Goal: Check status

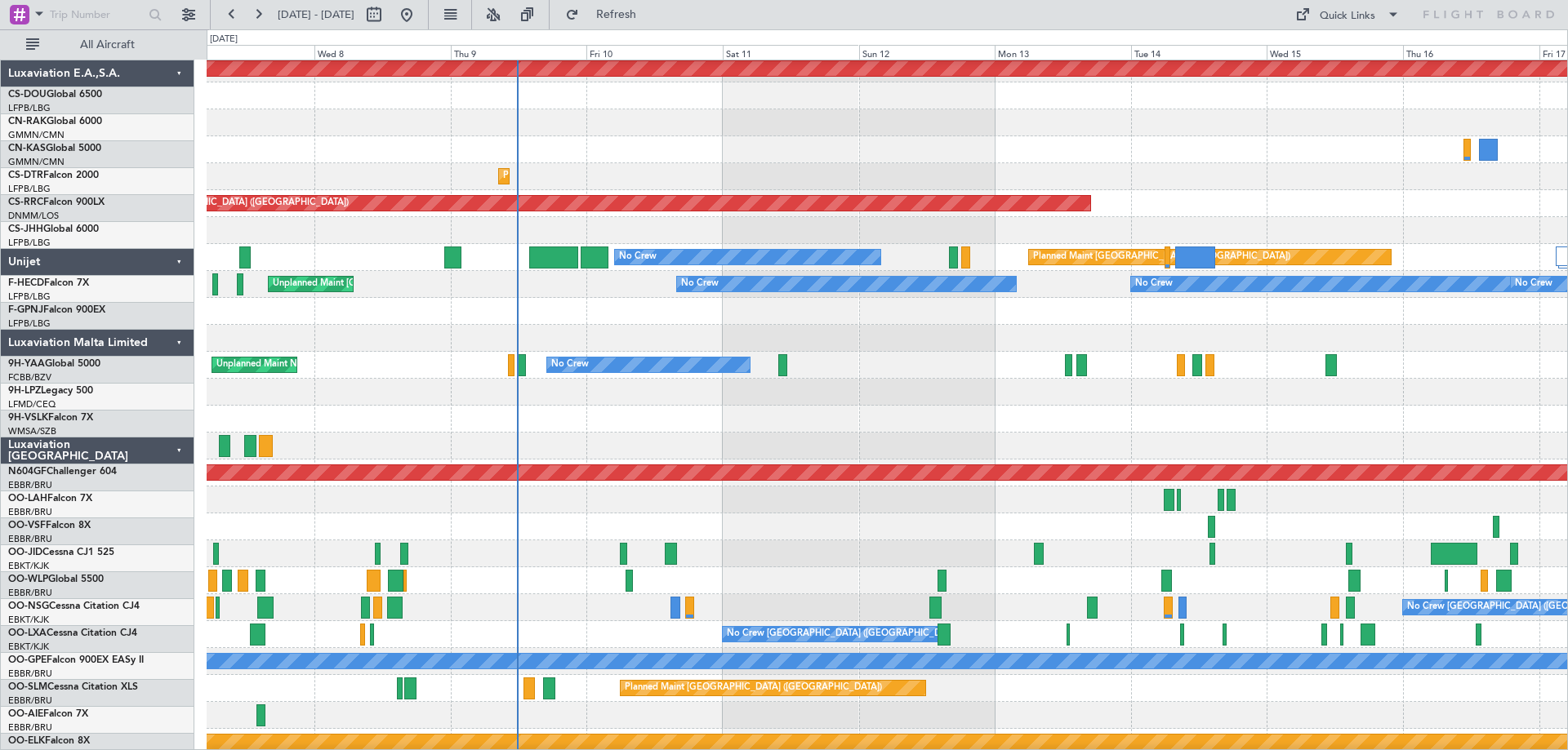
scroll to position [31, 0]
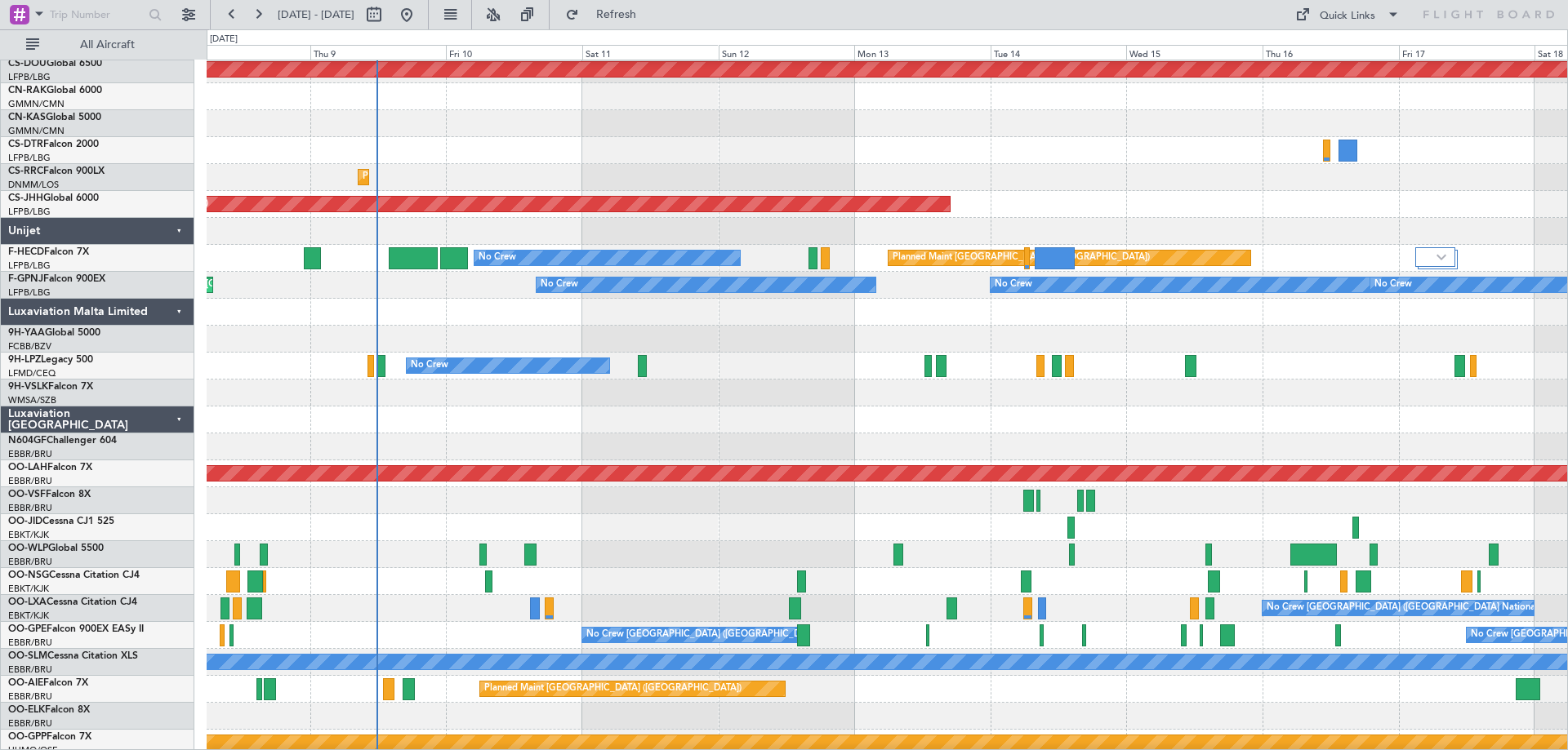
click at [974, 316] on div at bounding box center [887, 313] width 1360 height 27
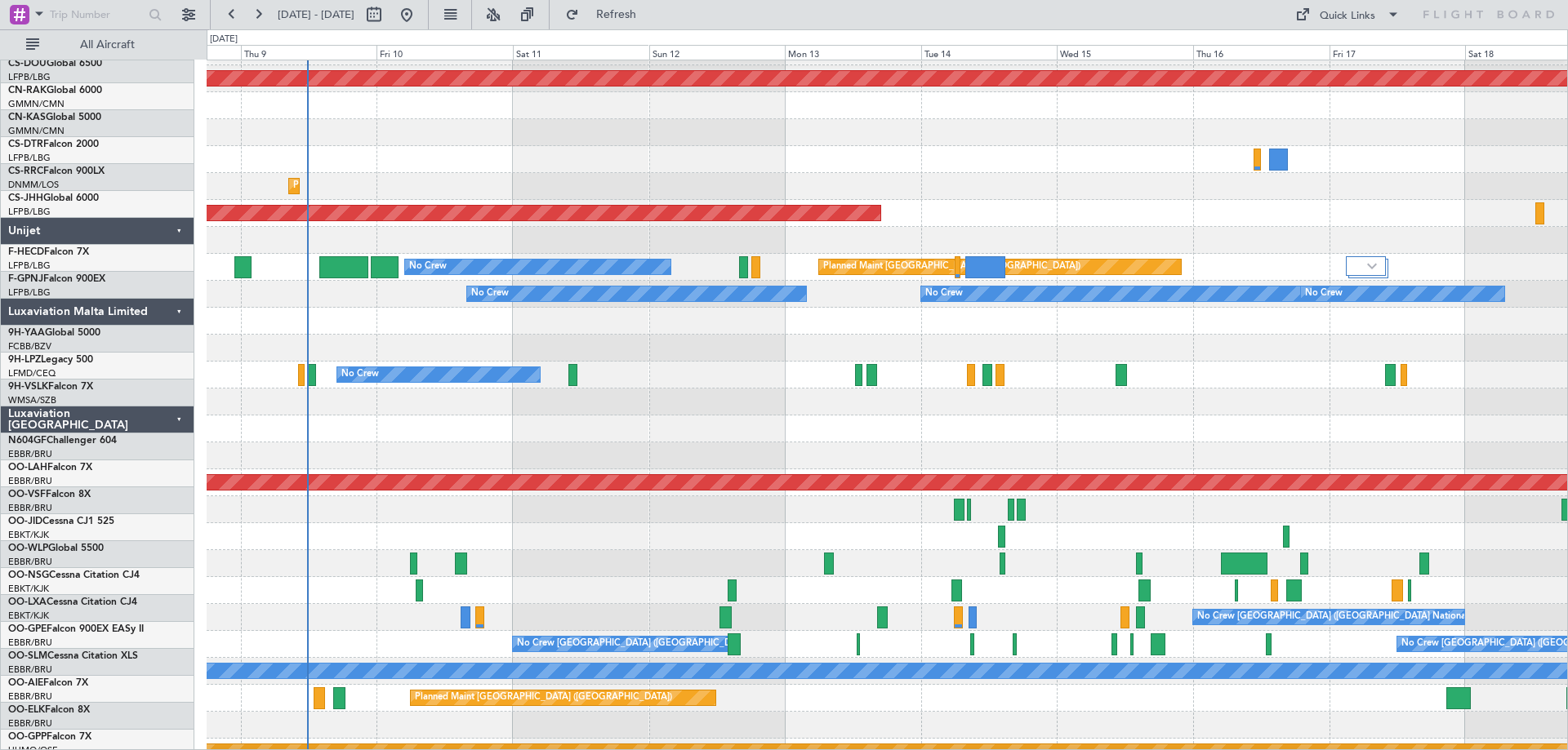
scroll to position [22, 0]
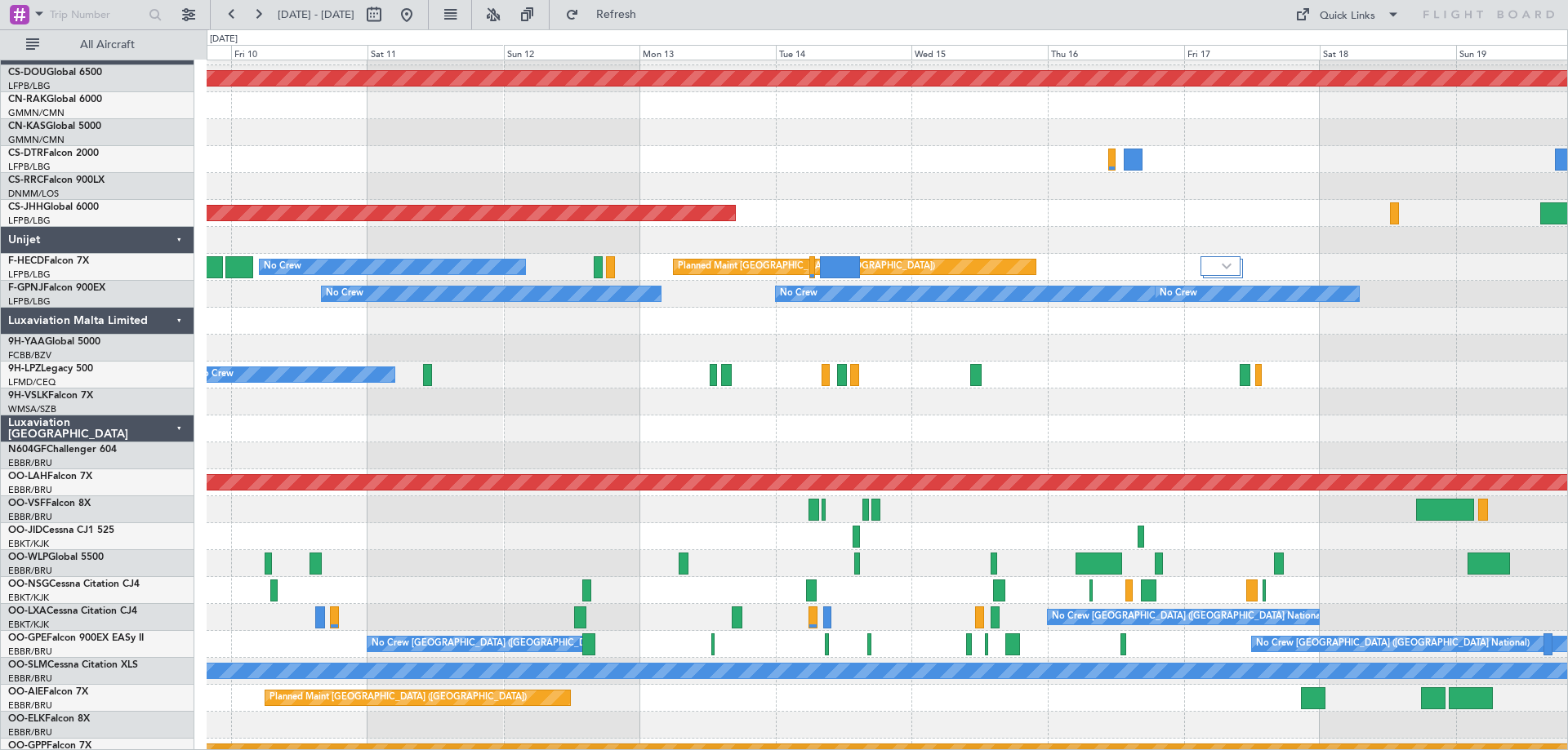
click at [920, 335] on div at bounding box center [887, 348] width 1360 height 27
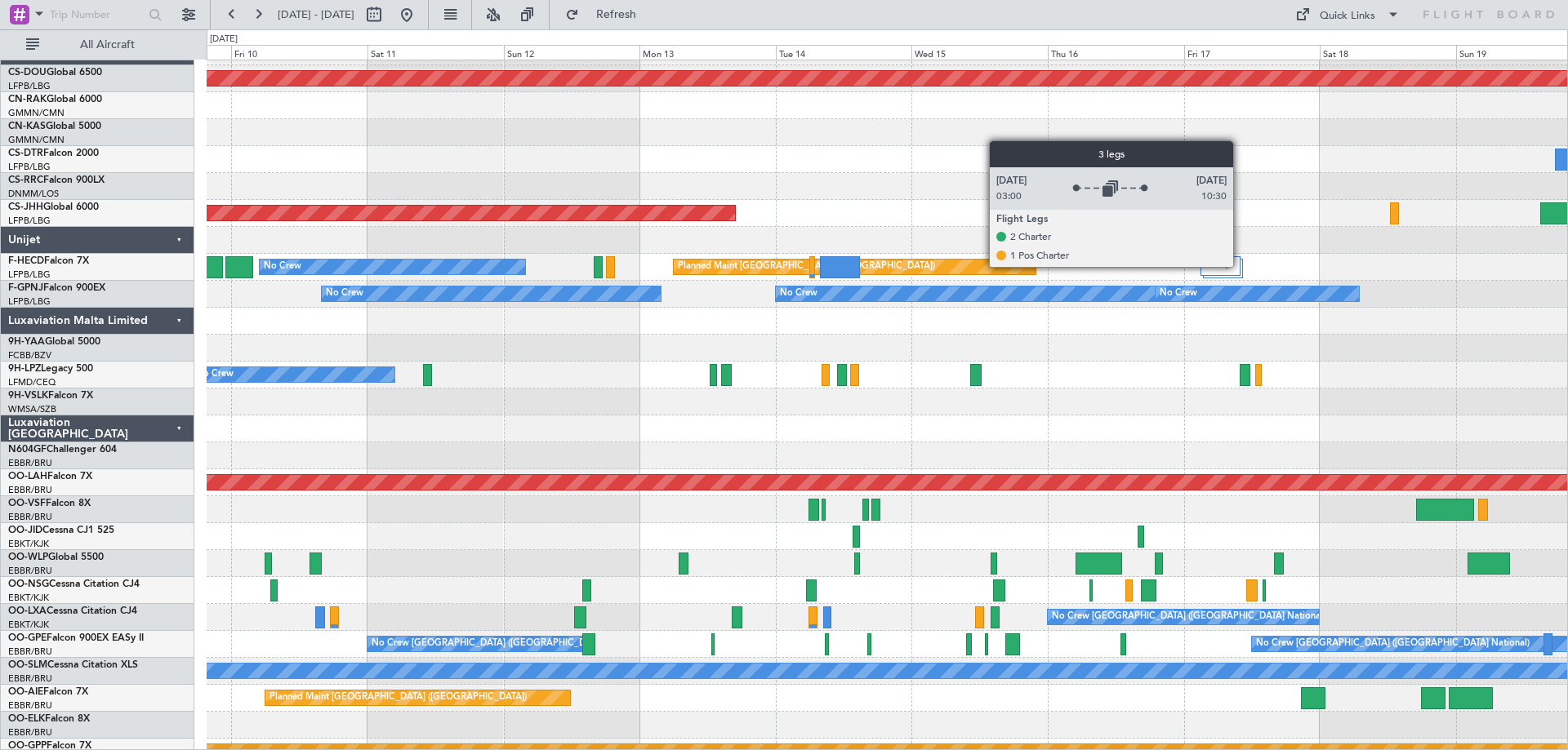
click at [1241, 267] on div at bounding box center [1220, 267] width 41 height 20
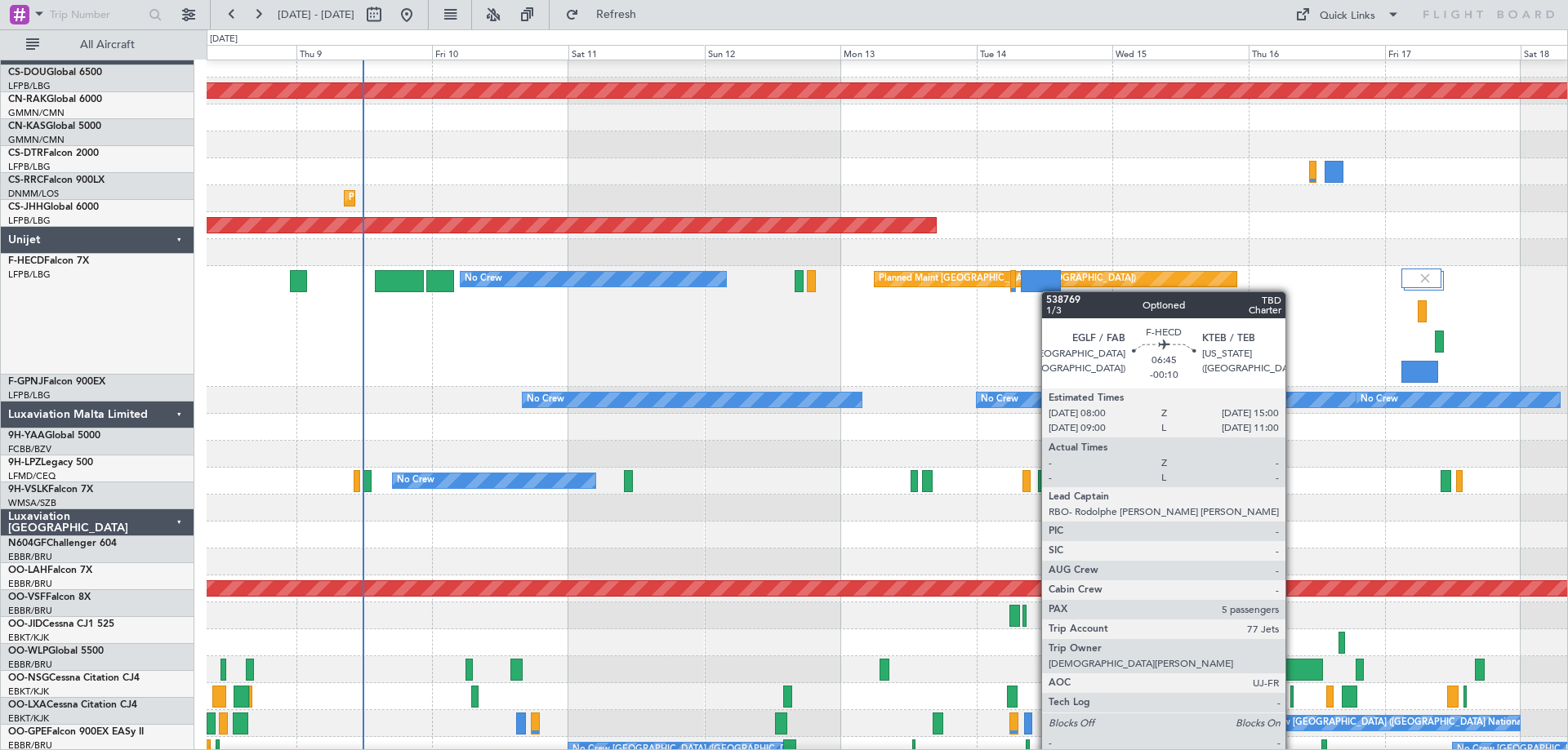
scroll to position [10, 0]
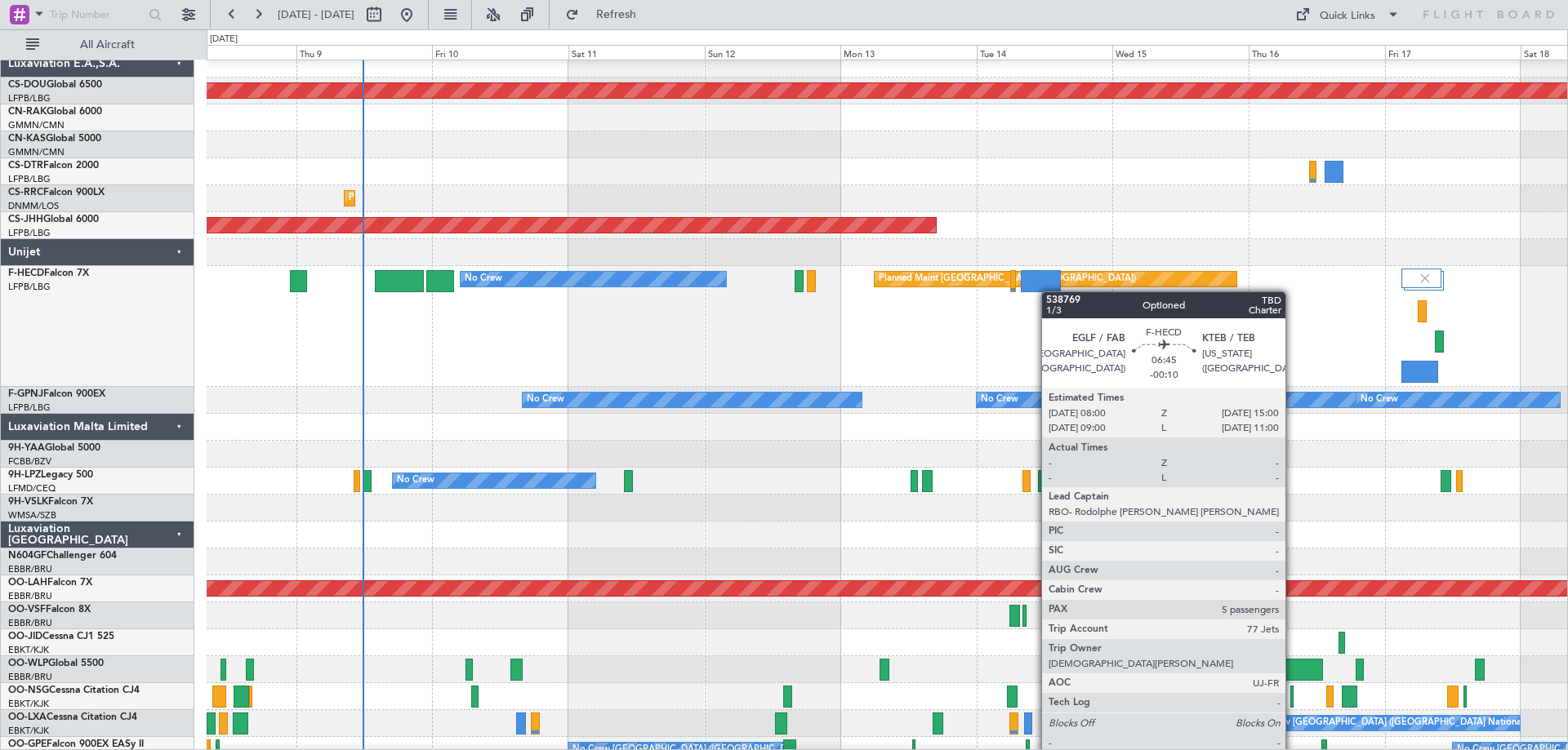
click at [1049, 292] on div at bounding box center [1040, 281] width 40 height 22
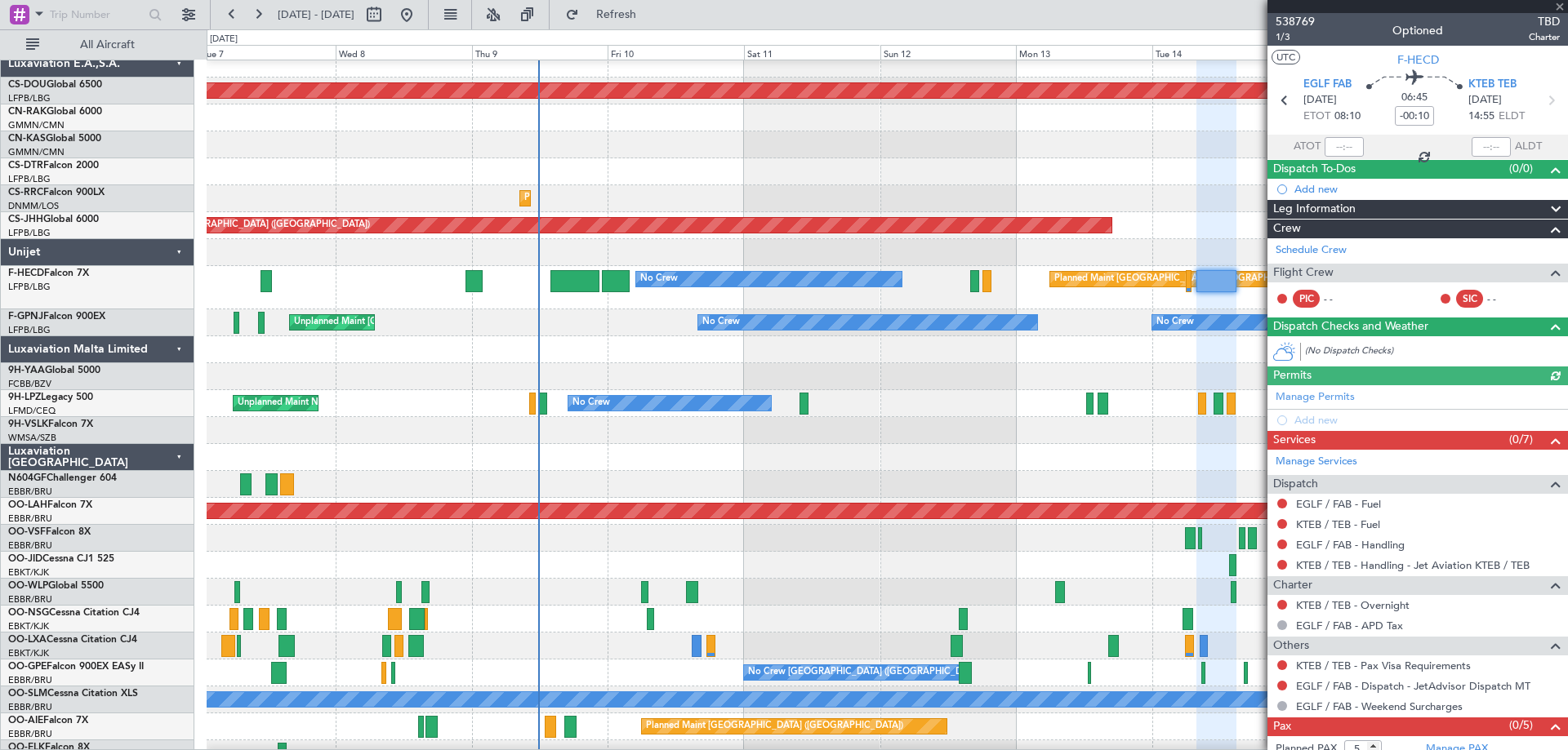
click at [1561, 6] on div at bounding box center [1417, 6] width 301 height 13
click at [1558, 8] on span at bounding box center [1560, 7] width 16 height 14
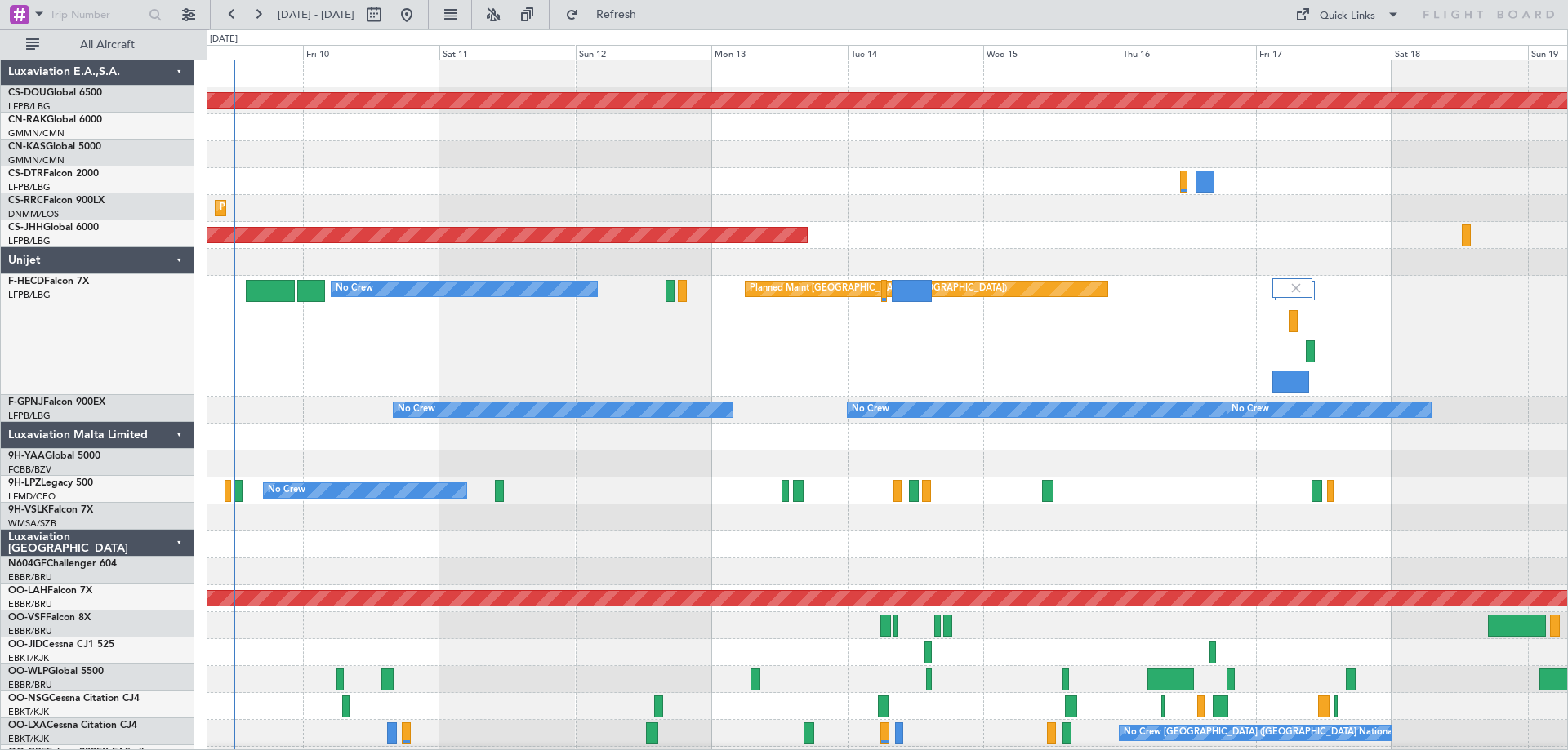
scroll to position [0, 0]
click at [1022, 336] on div "Planned Maint [GEOGRAPHIC_DATA] ([GEOGRAPHIC_DATA]) No Crew" at bounding box center [887, 336] width 1360 height 121
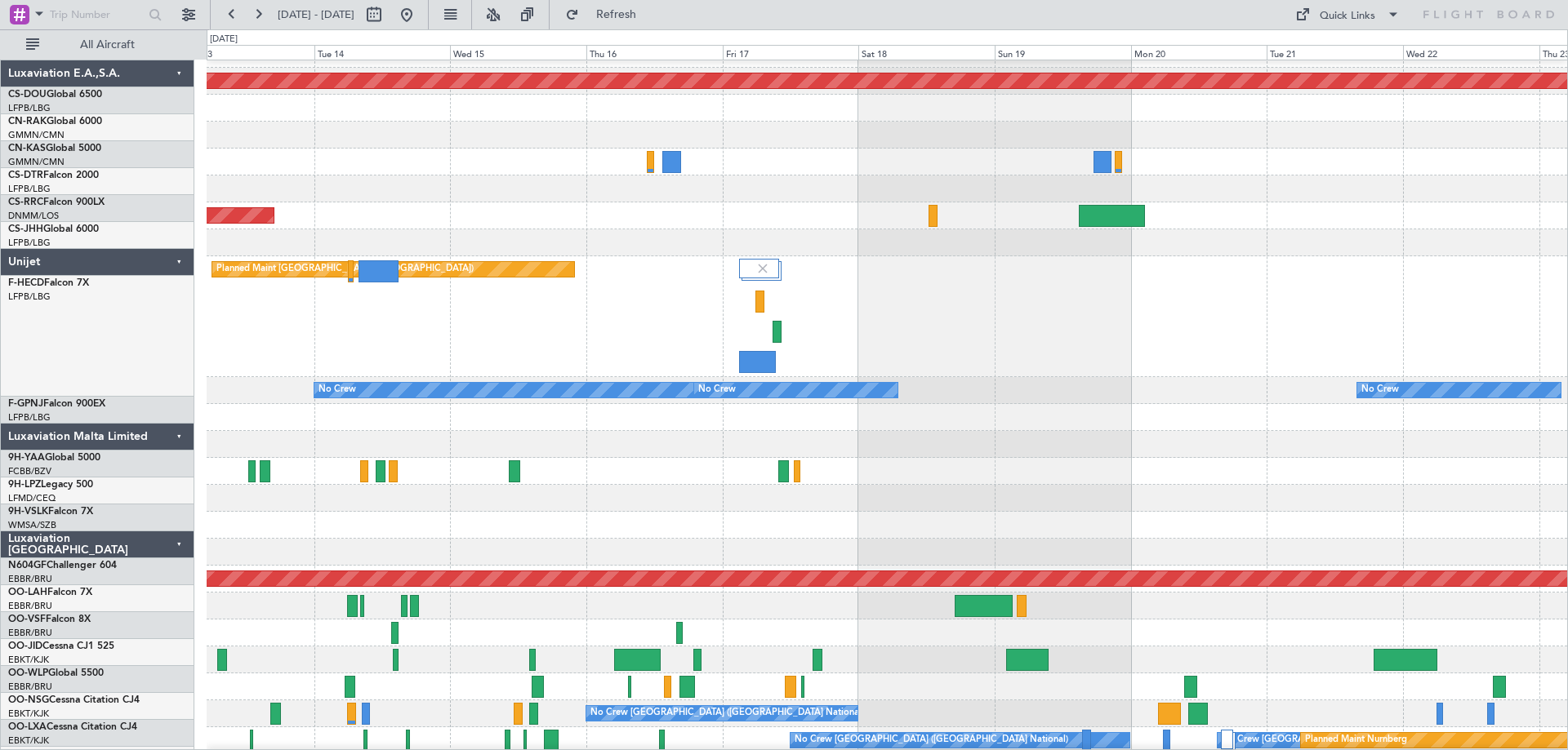
scroll to position [20, 0]
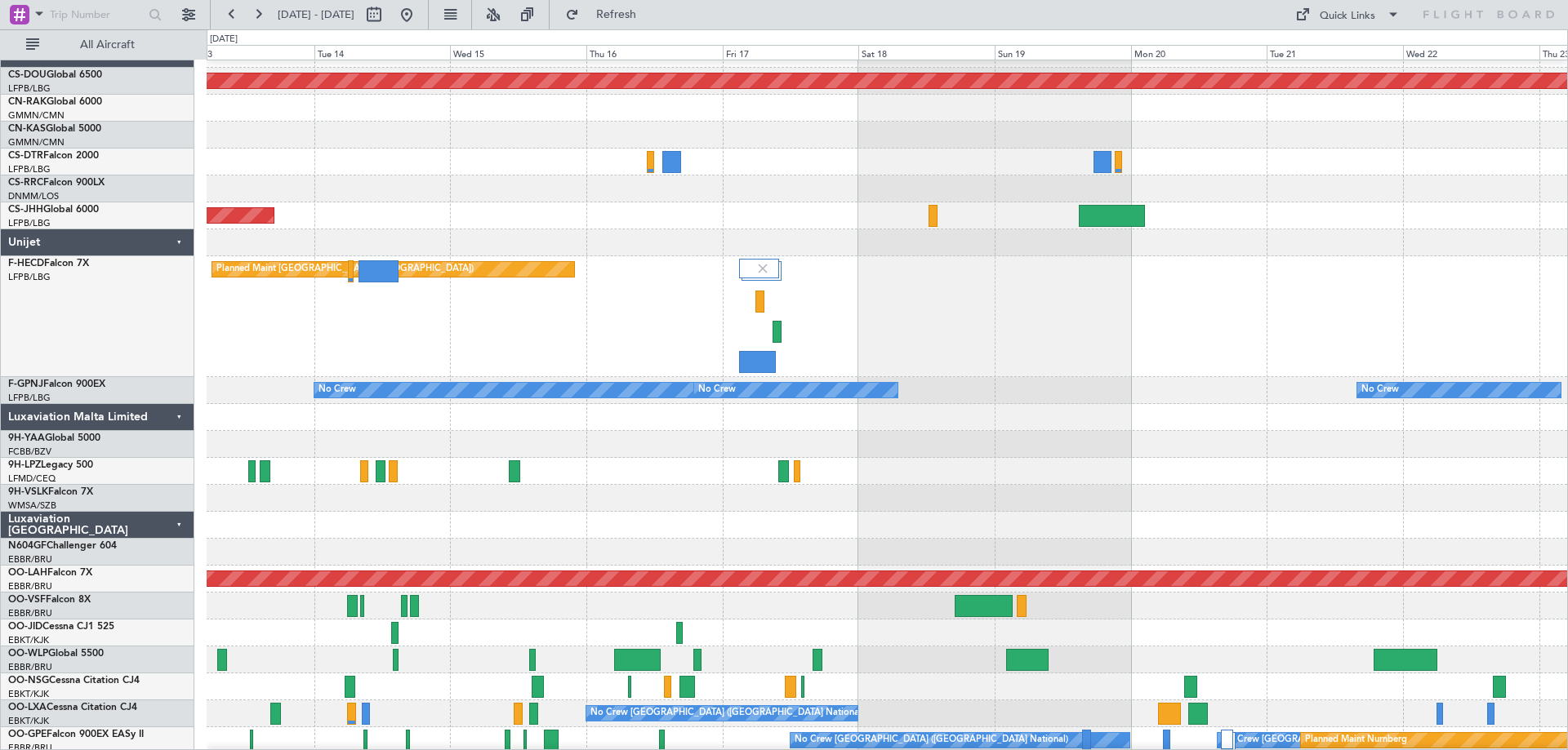
click at [869, 346] on div "Planned Maint [GEOGRAPHIC_DATA] ([GEOGRAPHIC_DATA]) No Crew" at bounding box center [887, 317] width 1360 height 121
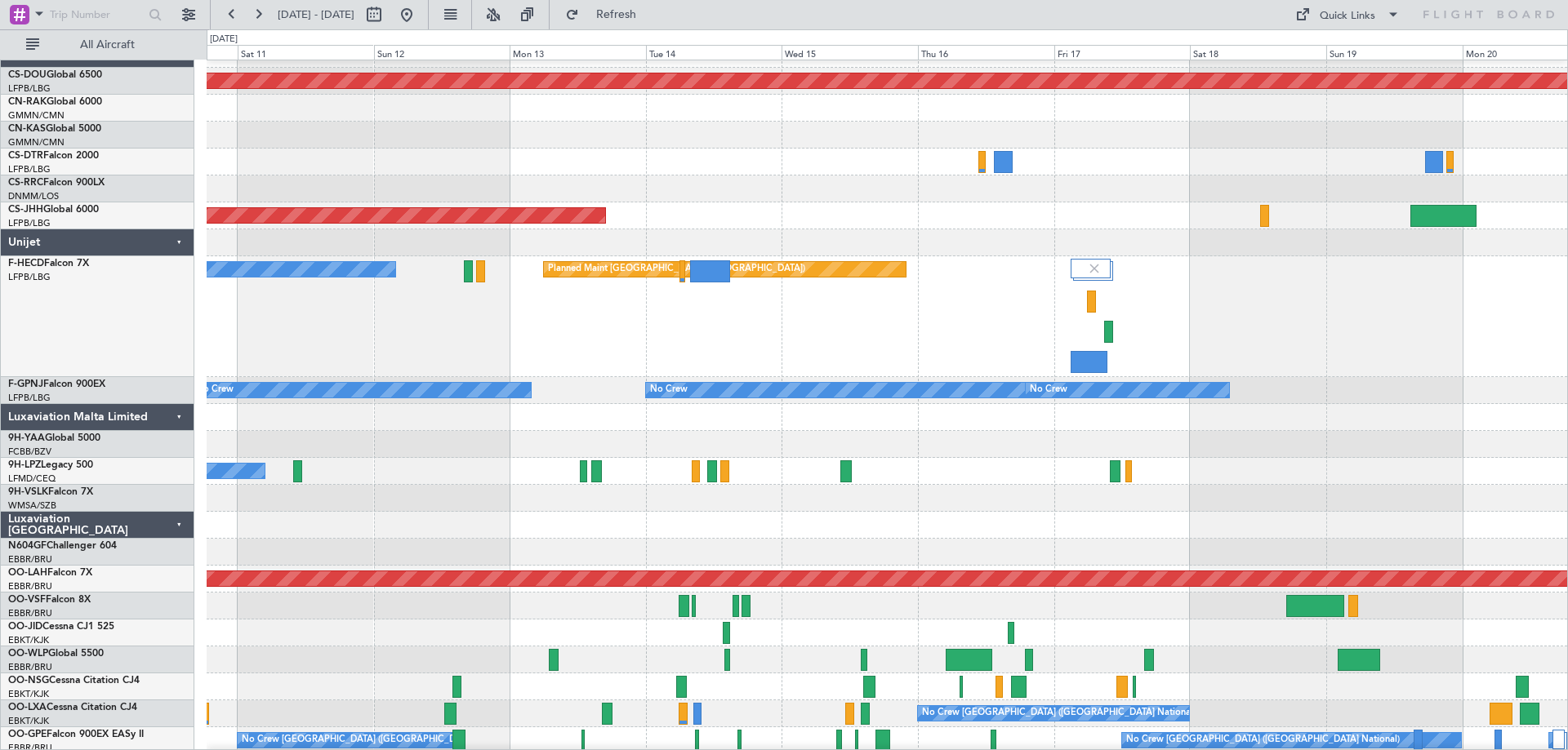
click at [932, 337] on div "Planned Maint [GEOGRAPHIC_DATA] ([GEOGRAPHIC_DATA]) No Crew" at bounding box center [887, 317] width 1360 height 121
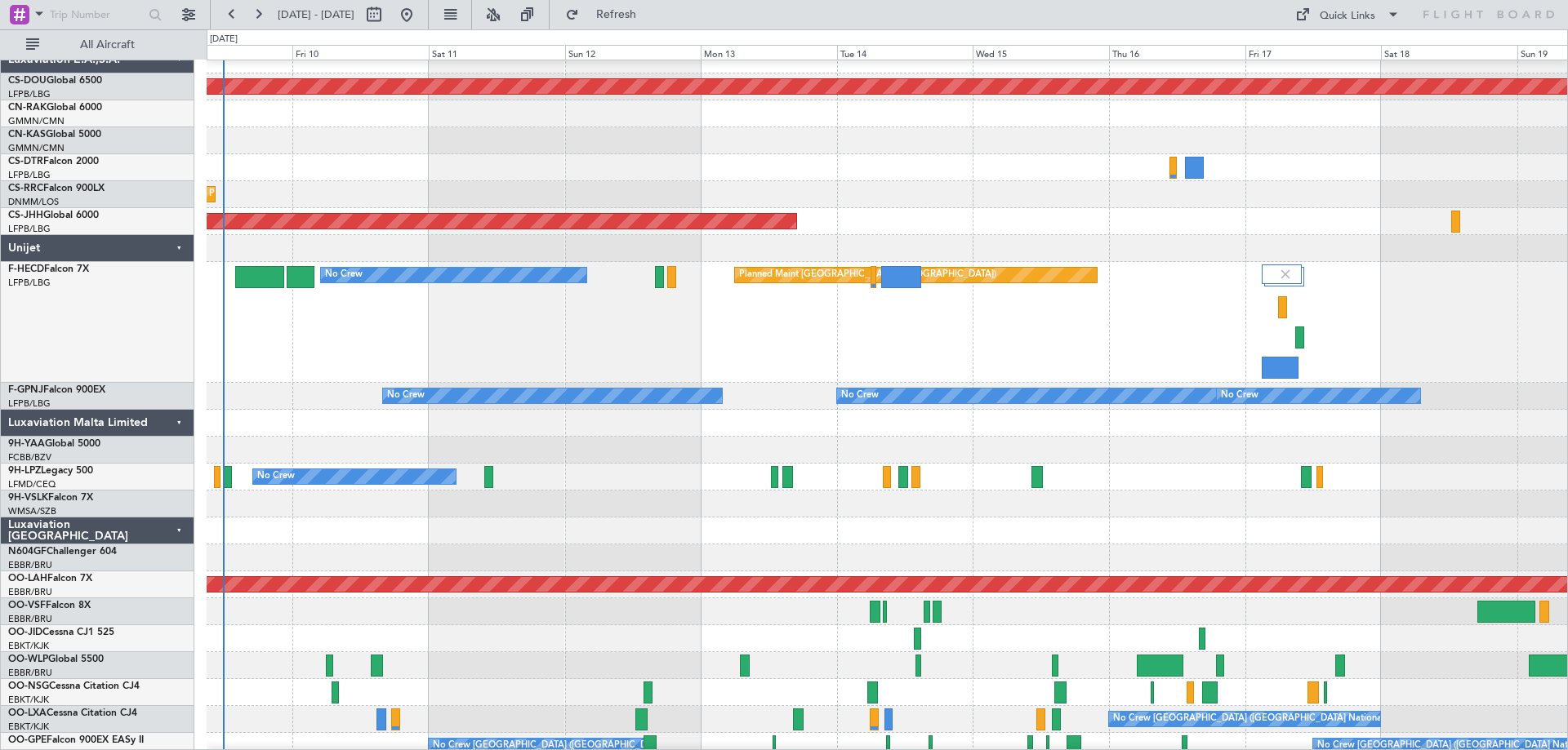
scroll to position [13, 0]
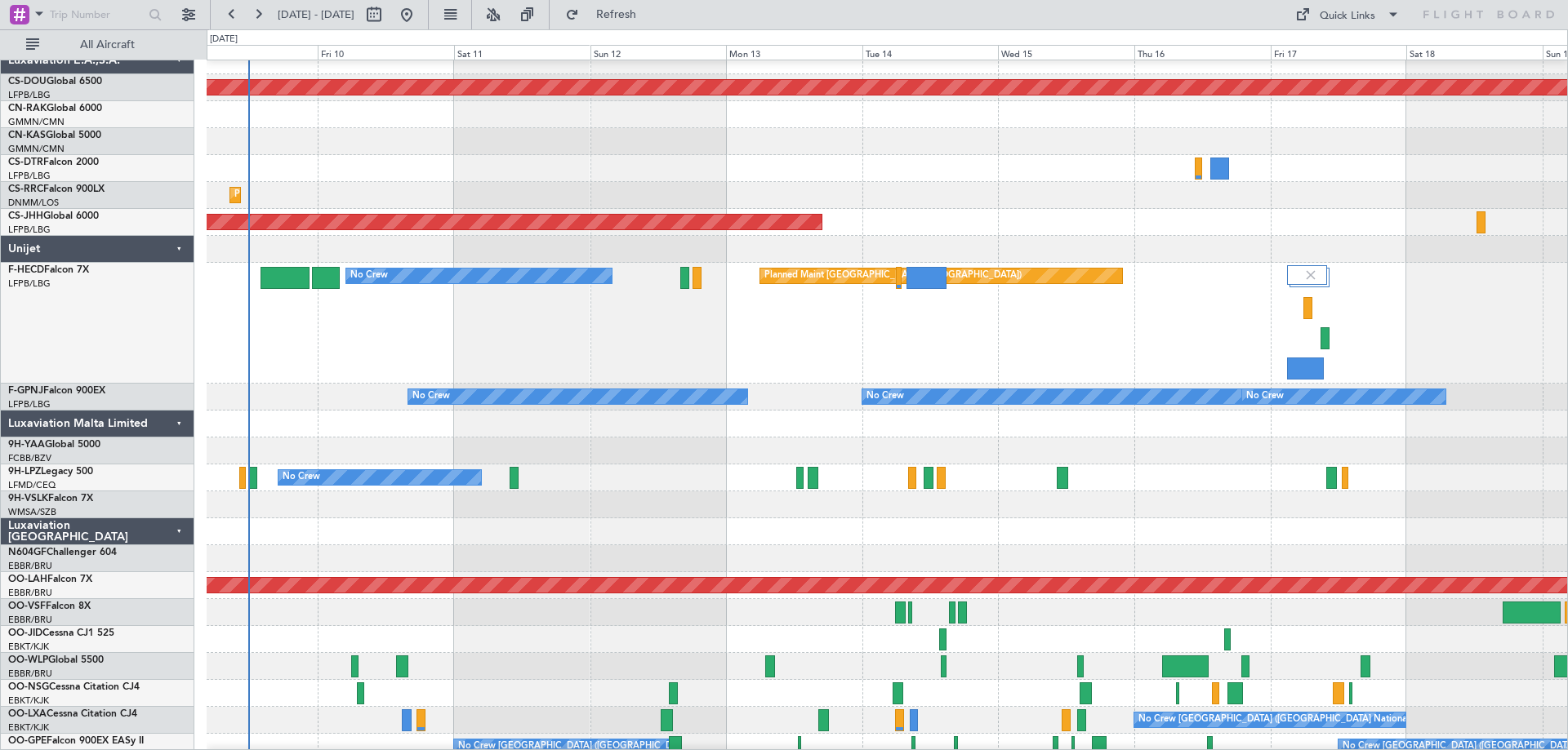
click at [847, 309] on div "Planned Maint [GEOGRAPHIC_DATA] ([GEOGRAPHIC_DATA]) No Crew" at bounding box center [887, 323] width 1360 height 121
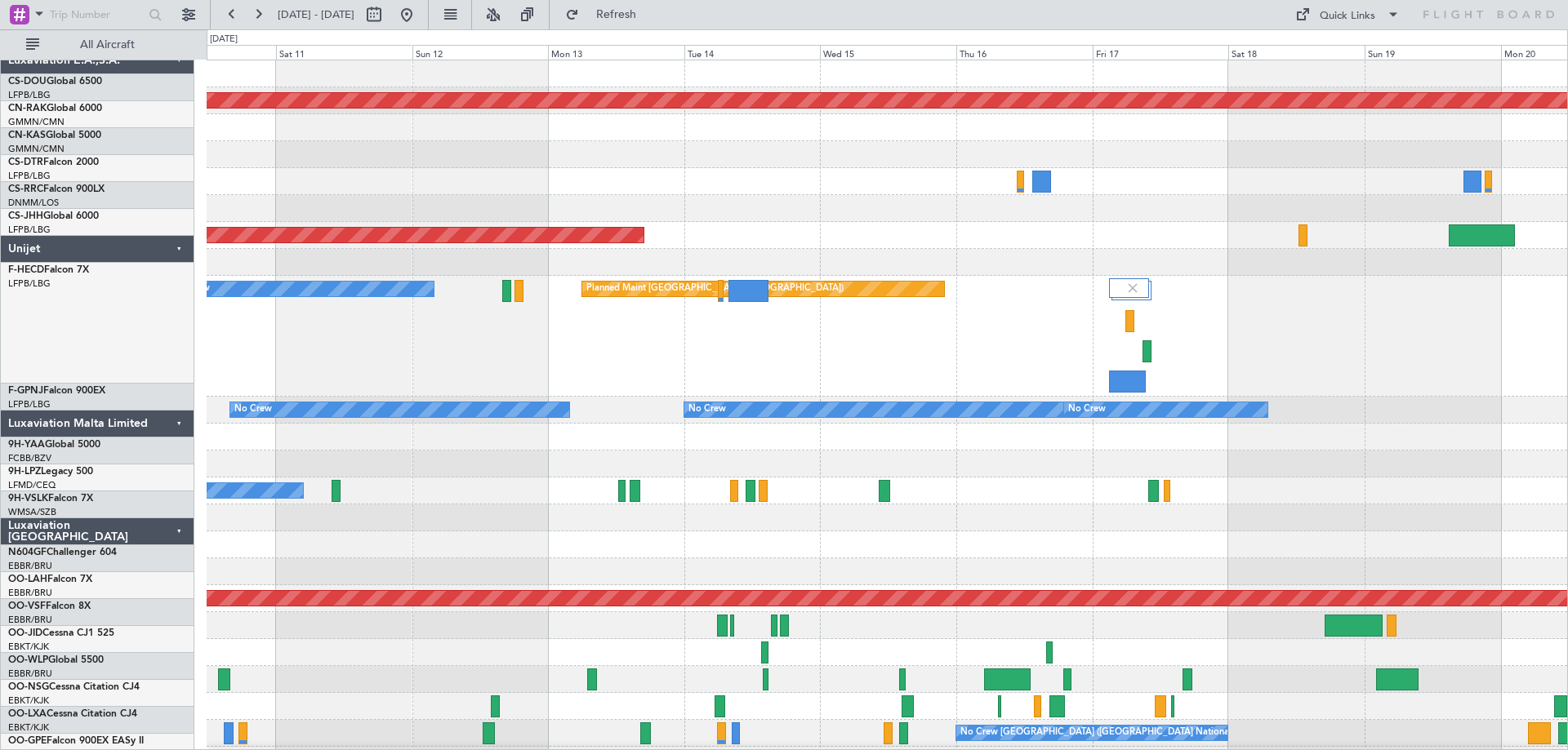
scroll to position [0, 0]
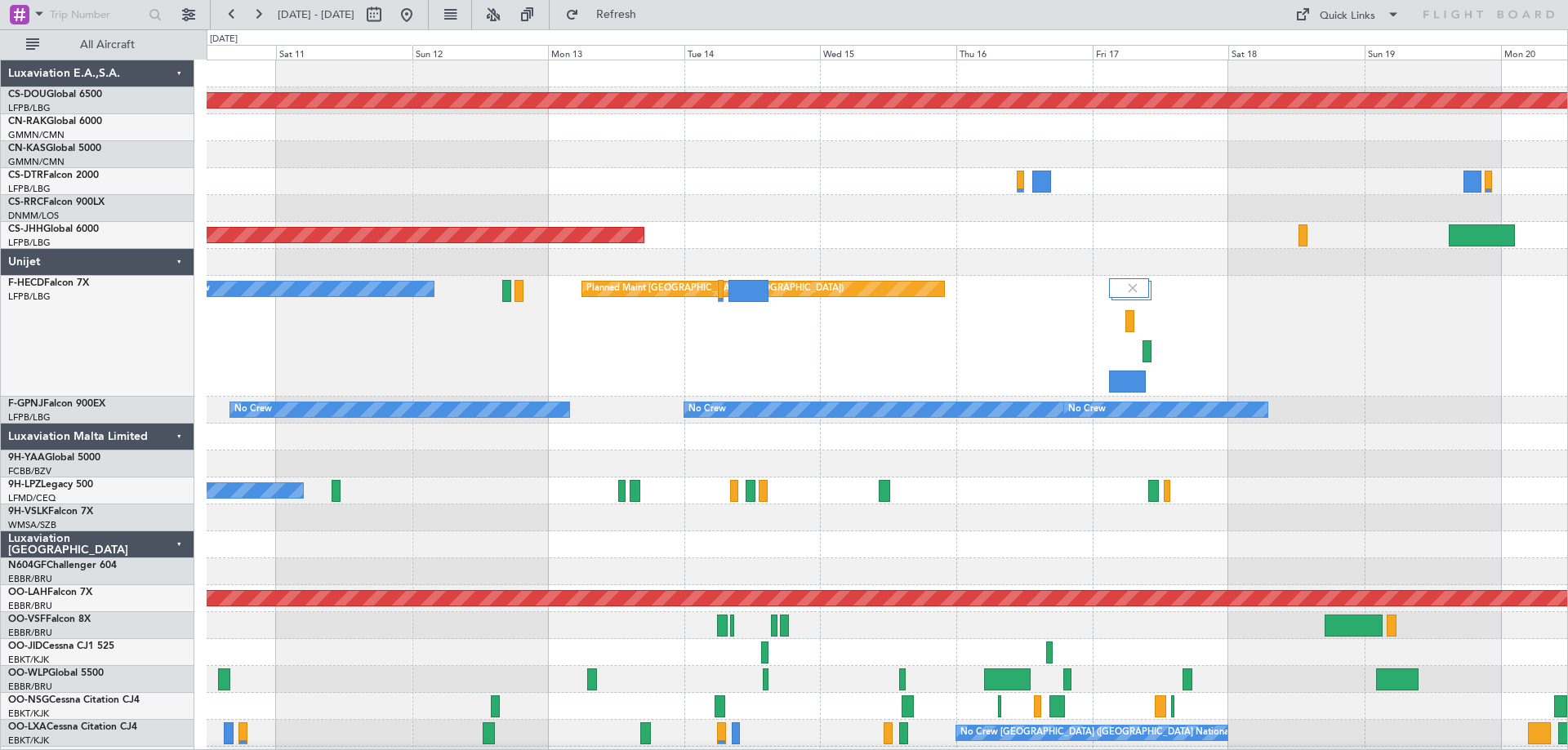
click at [1041, 375] on div "Planned Maint [GEOGRAPHIC_DATA] ([GEOGRAPHIC_DATA]) No Crew" at bounding box center [887, 336] width 1360 height 121
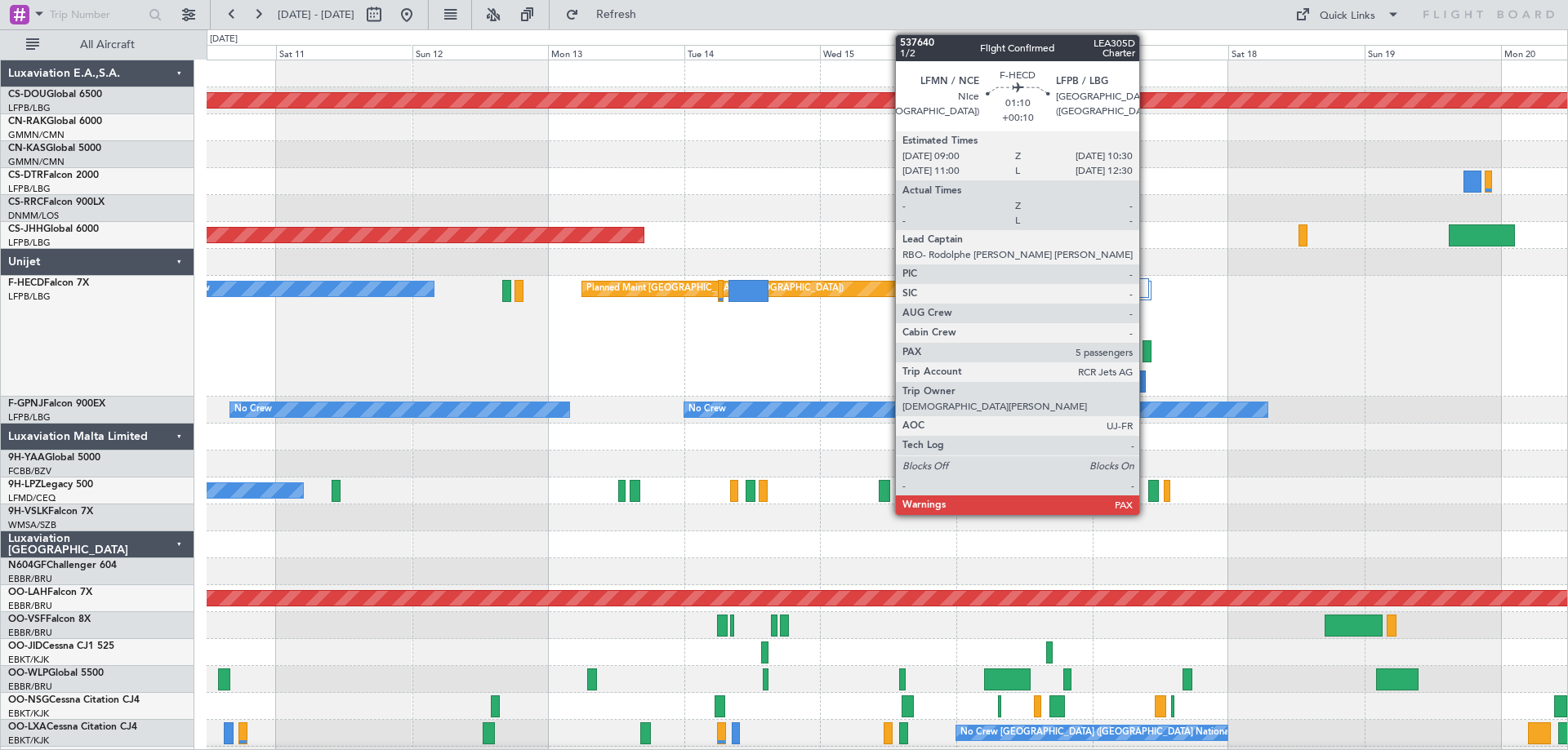
click at [863, 336] on div "Planned Maint [GEOGRAPHIC_DATA] ([GEOGRAPHIC_DATA]) No Crew" at bounding box center [887, 336] width 1360 height 121
click at [731, 334] on div "Planned Maint [GEOGRAPHIC_DATA] ([GEOGRAPHIC_DATA]) No Crew" at bounding box center [887, 336] width 1360 height 121
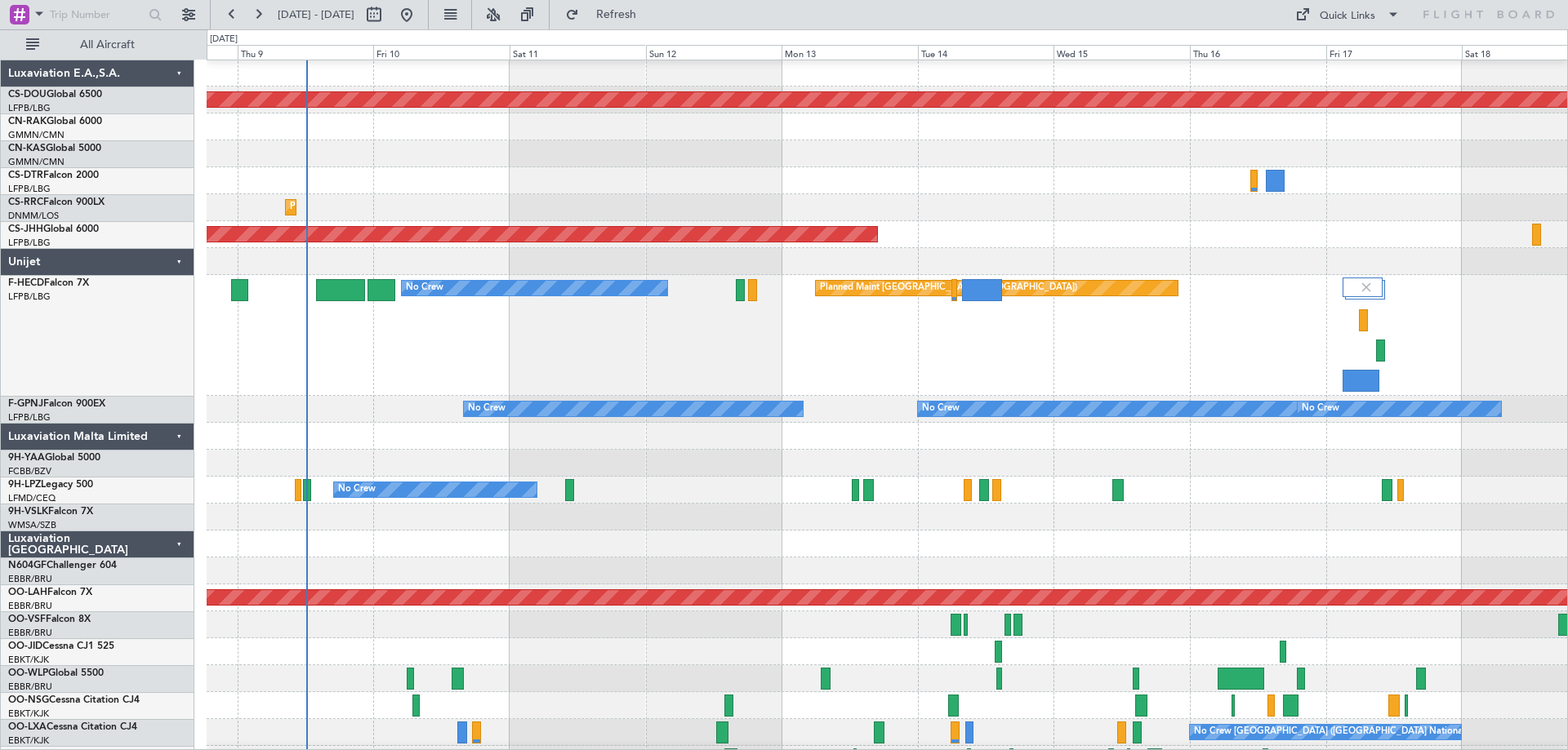
scroll to position [1, 0]
click at [800, 368] on div "Planned Maint [GEOGRAPHIC_DATA] ([GEOGRAPHIC_DATA]) No Crew" at bounding box center [887, 336] width 1360 height 121
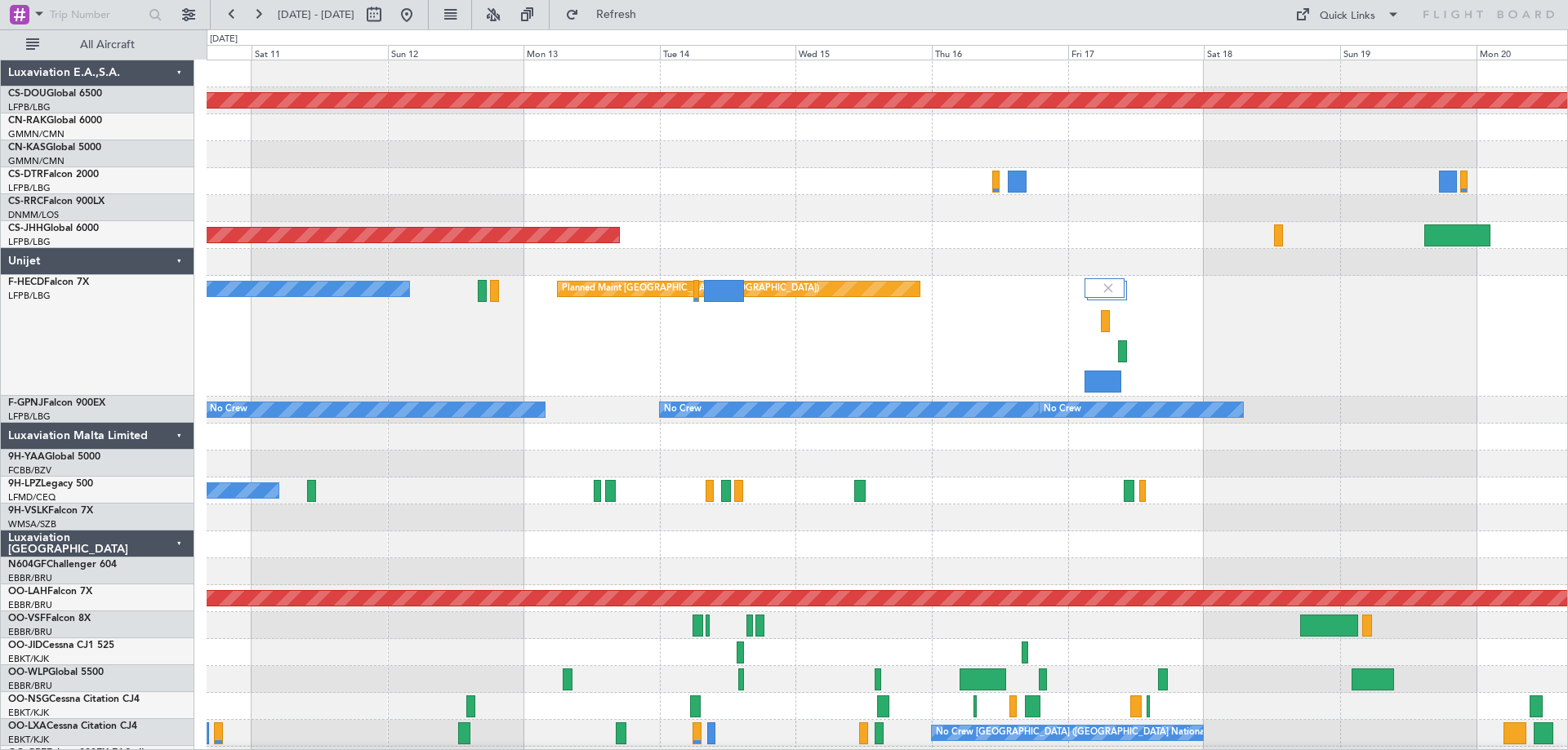
scroll to position [0, 0]
click at [897, 344] on div "Planned Maint [GEOGRAPHIC_DATA] ([GEOGRAPHIC_DATA]) No Crew" at bounding box center [887, 336] width 1360 height 121
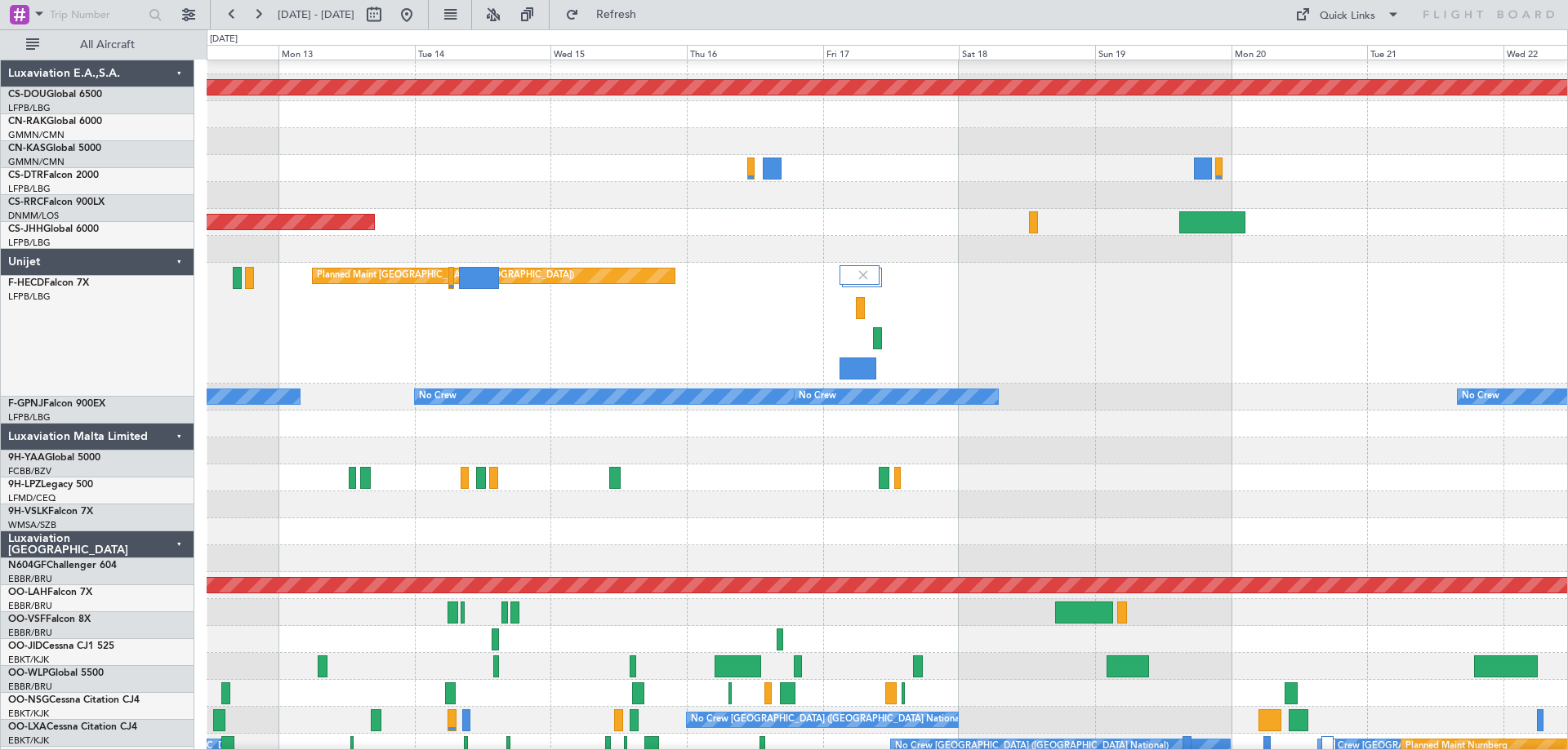
scroll to position [13, 0]
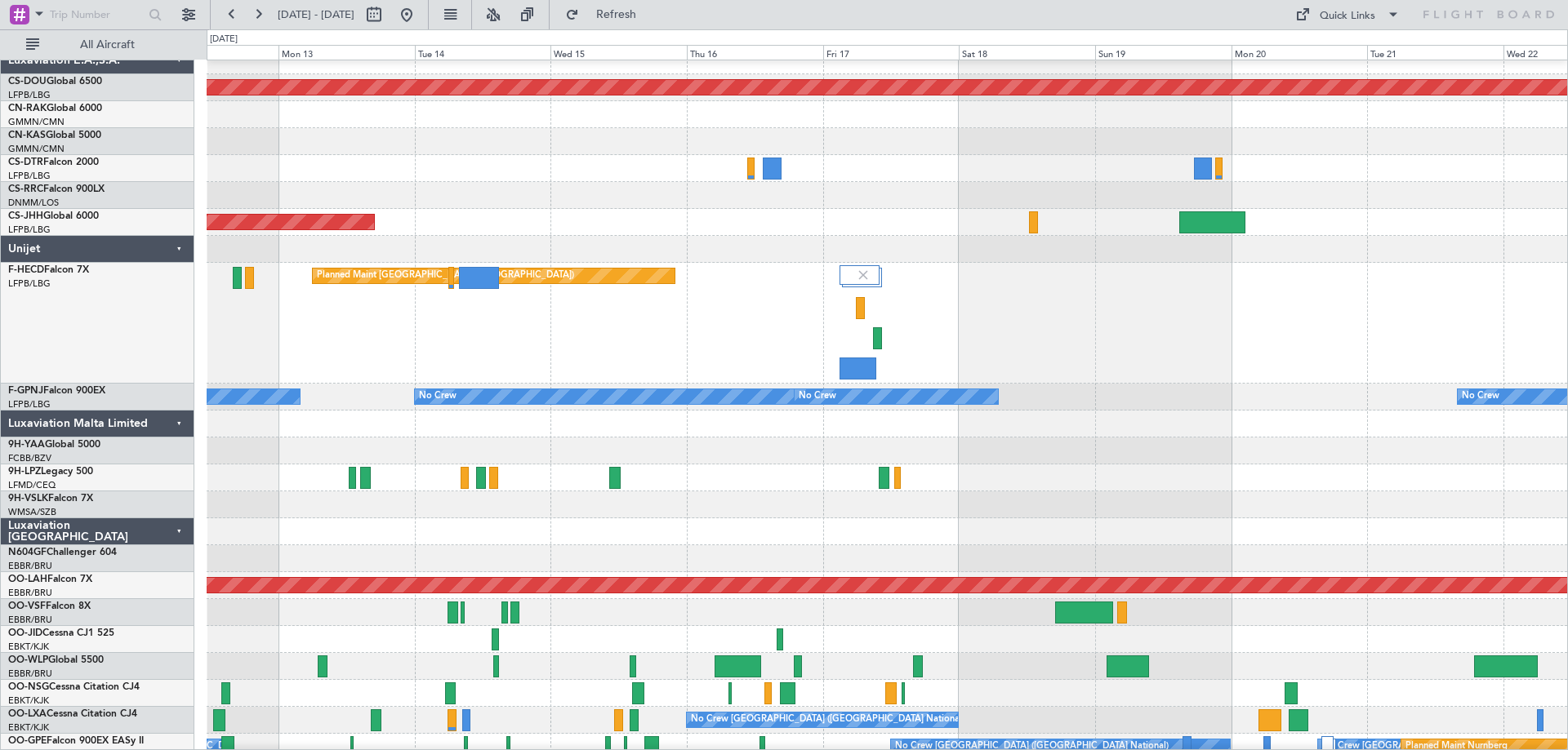
click at [1018, 317] on div "Planned Maint [GEOGRAPHIC_DATA] ([GEOGRAPHIC_DATA]) No Crew" at bounding box center [887, 323] width 1360 height 121
